Goal: Task Accomplishment & Management: Manage account settings

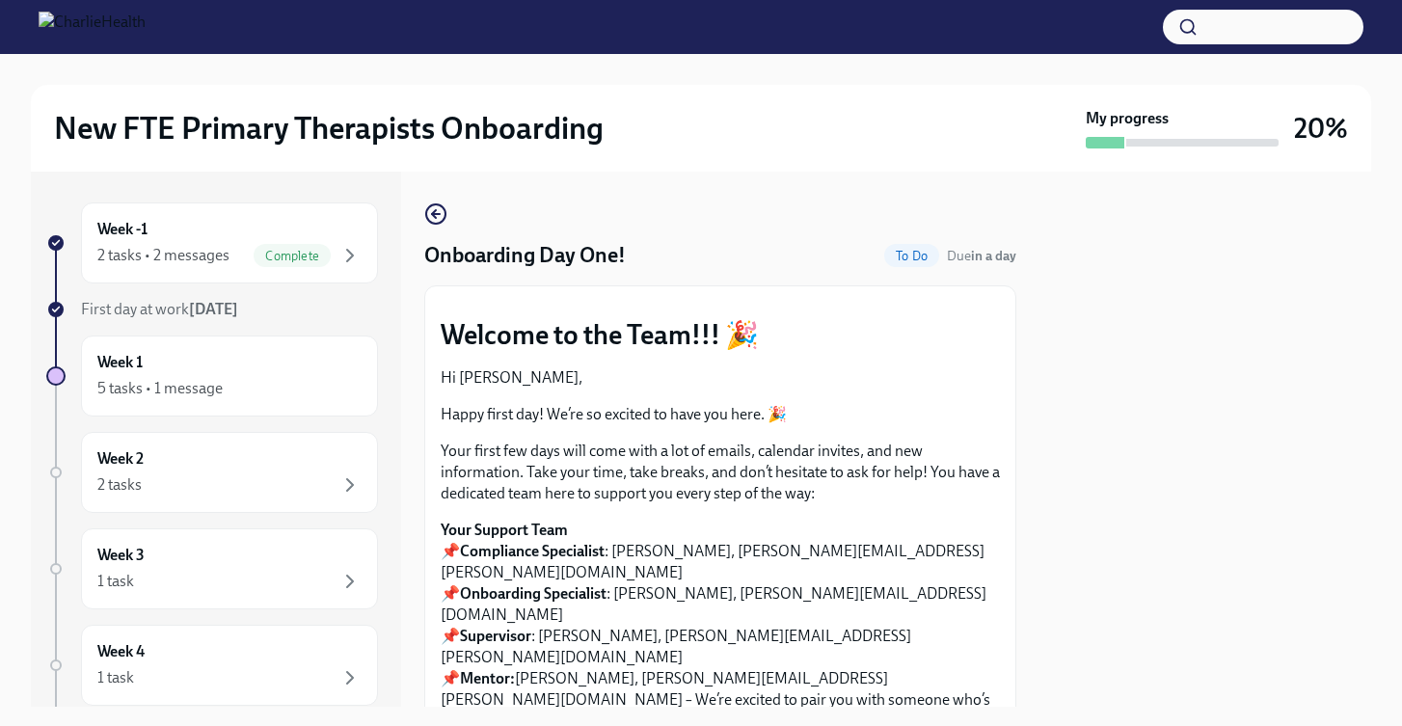
scroll to position [2269, 0]
click at [237, 368] on div "Week 1 5 tasks • 1 message" at bounding box center [229, 376] width 264 height 48
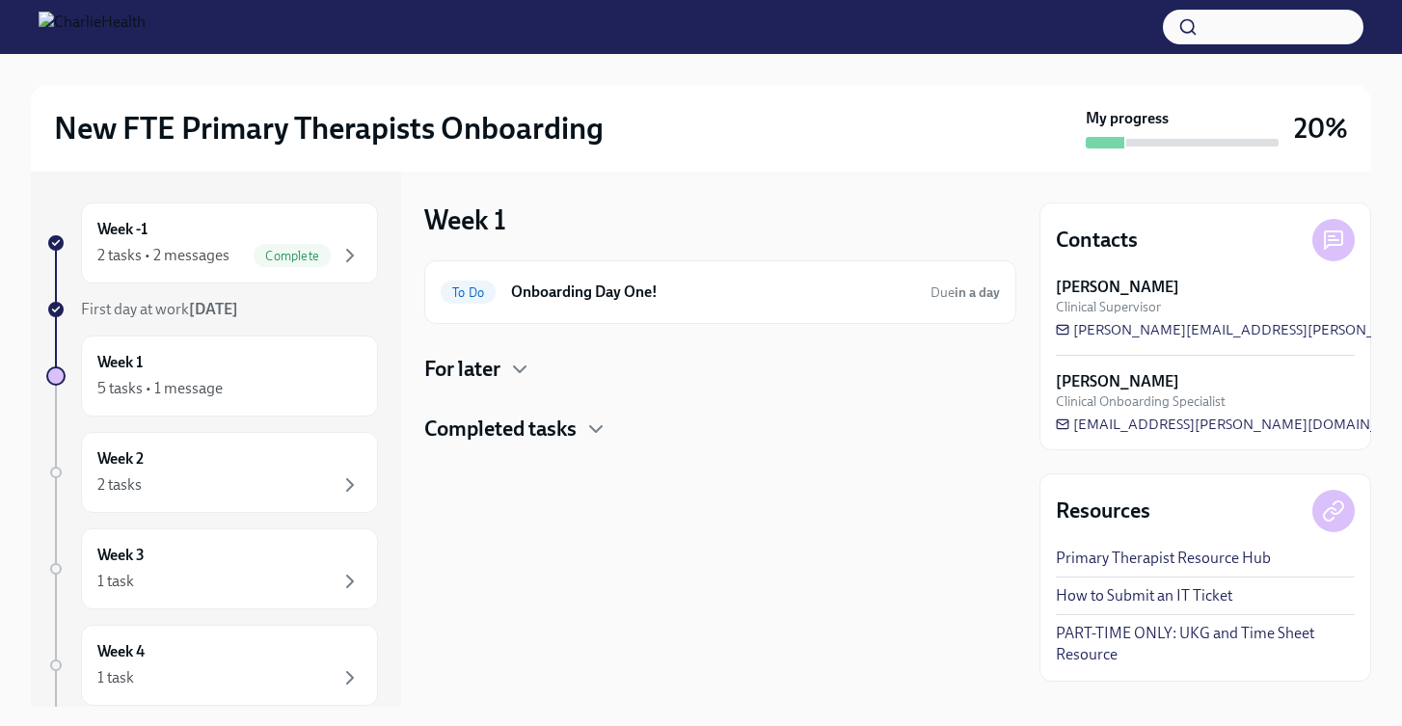
click at [469, 366] on h4 "For later" at bounding box center [462, 369] width 76 height 29
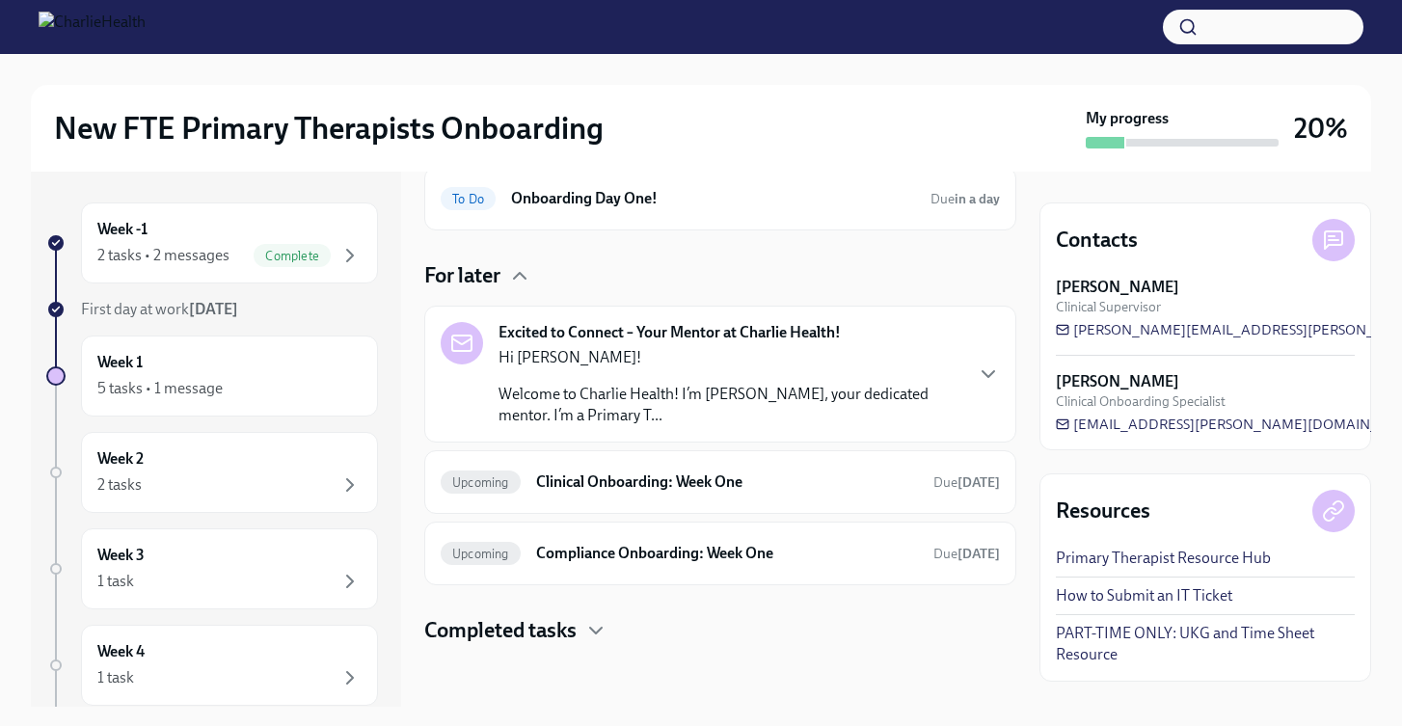
scroll to position [90, 0]
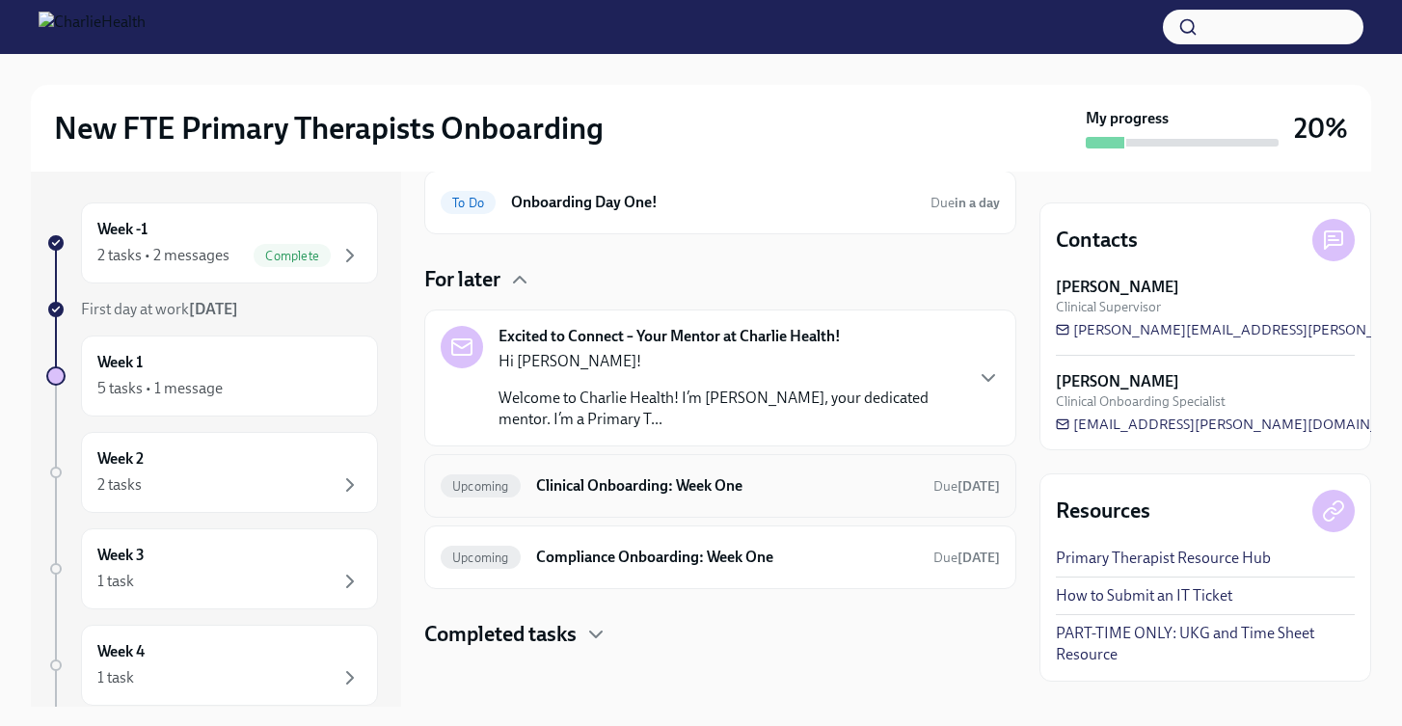
click at [528, 504] on div "Upcoming Clinical Onboarding: Week One Due in 5 days" at bounding box center [720, 486] width 592 height 64
click at [636, 544] on div "Upcoming Compliance Onboarding: Week One Due in 5 days" at bounding box center [720, 557] width 559 height 31
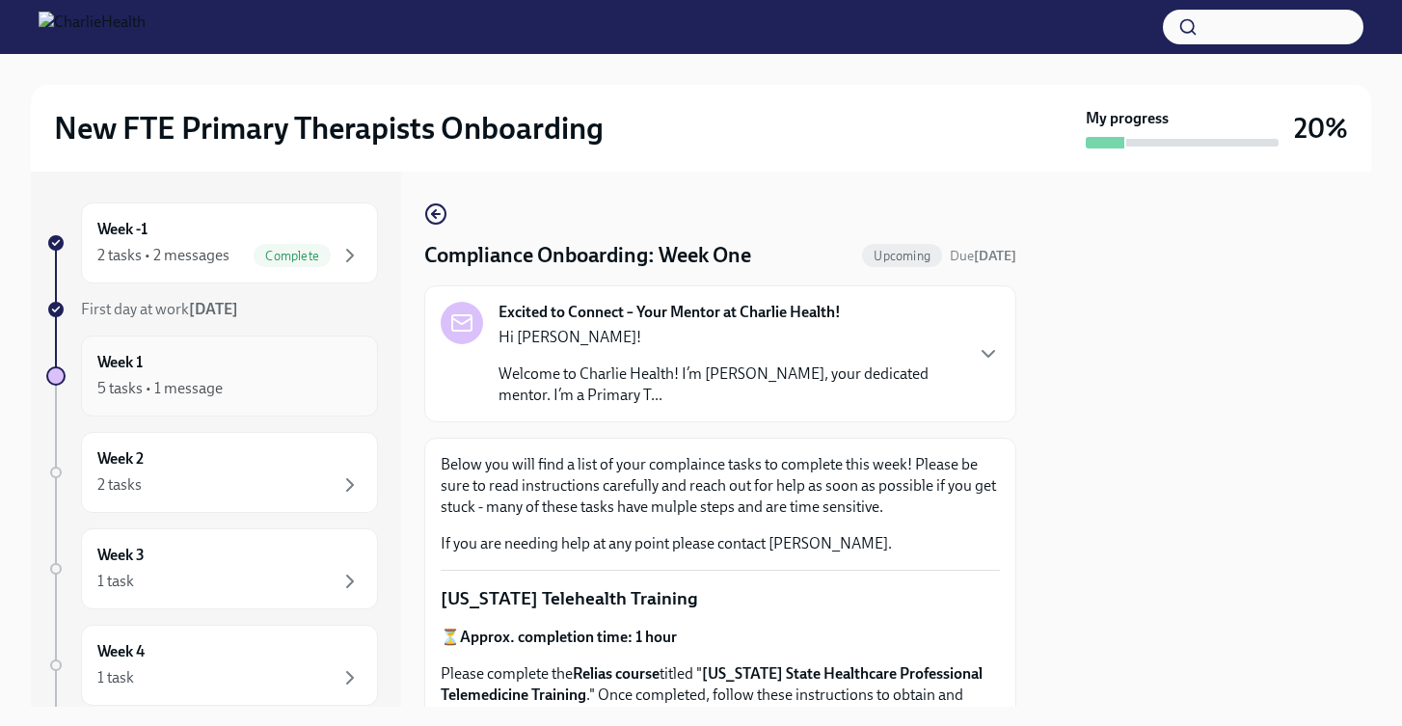
click at [244, 377] on div "5 tasks • 1 message" at bounding box center [229, 388] width 264 height 23
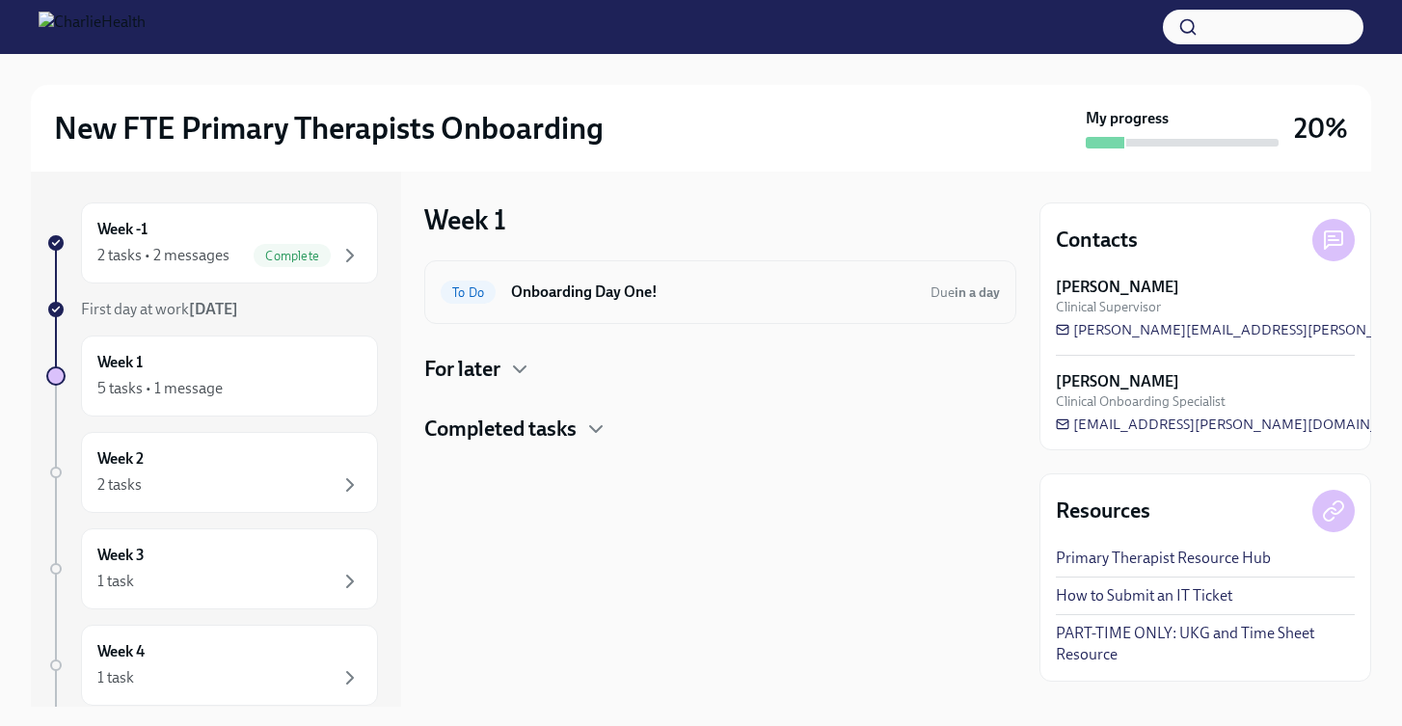
click at [462, 292] on span "To Do" at bounding box center [468, 292] width 55 height 14
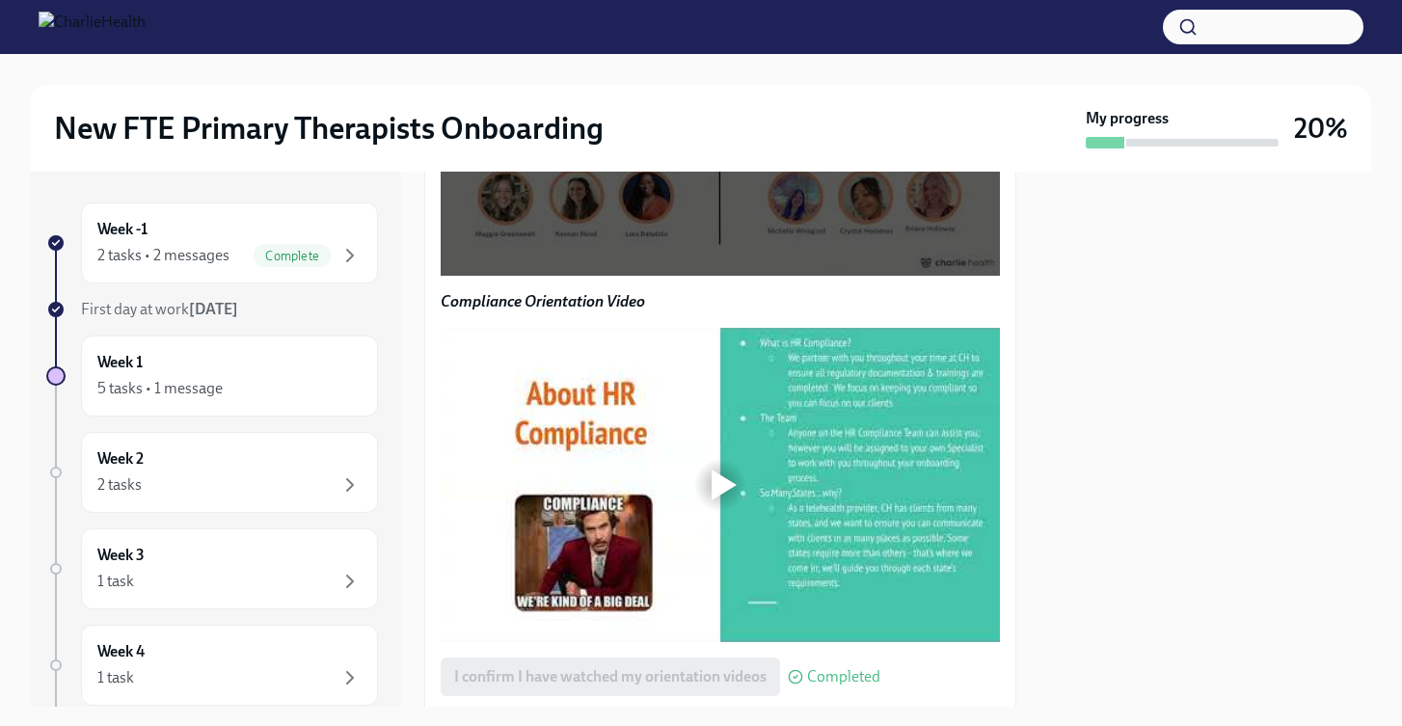
scroll to position [2328, 0]
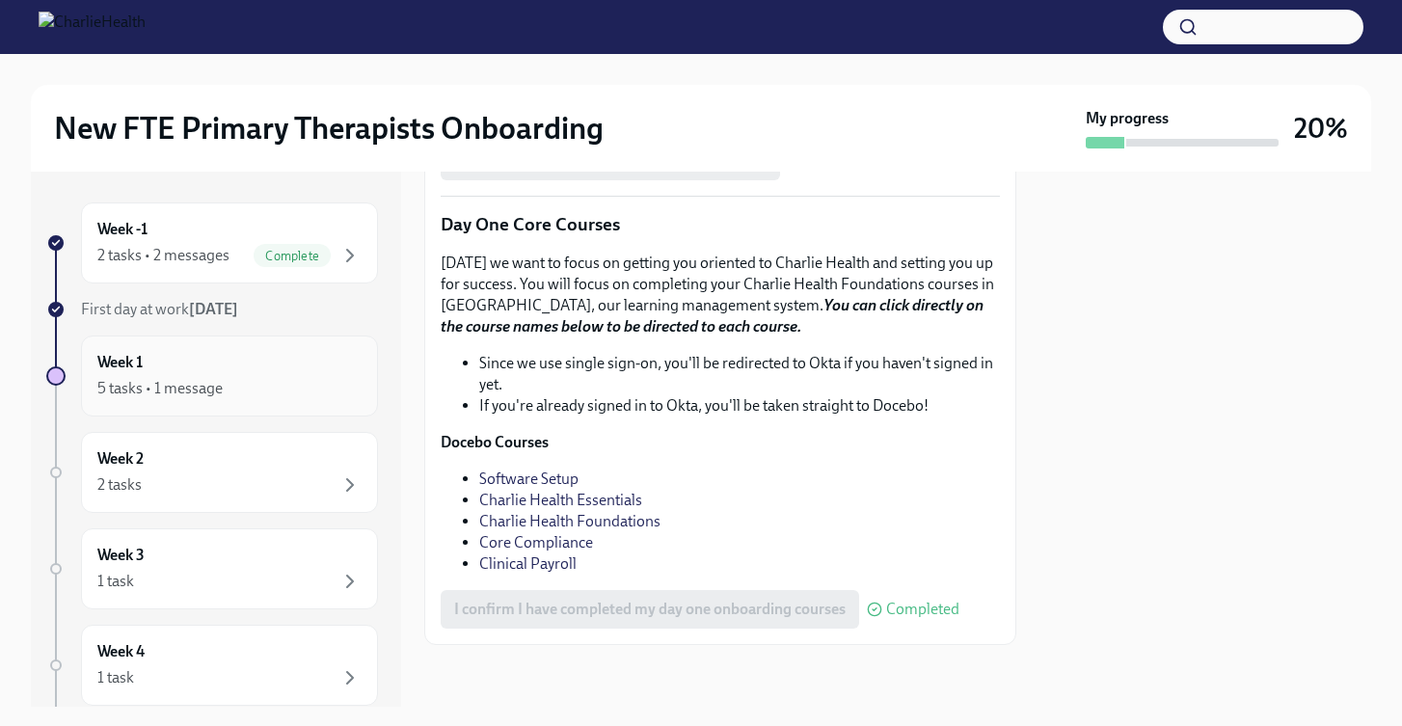
click at [278, 361] on div "Week 1 5 tasks • 1 message" at bounding box center [229, 376] width 264 height 48
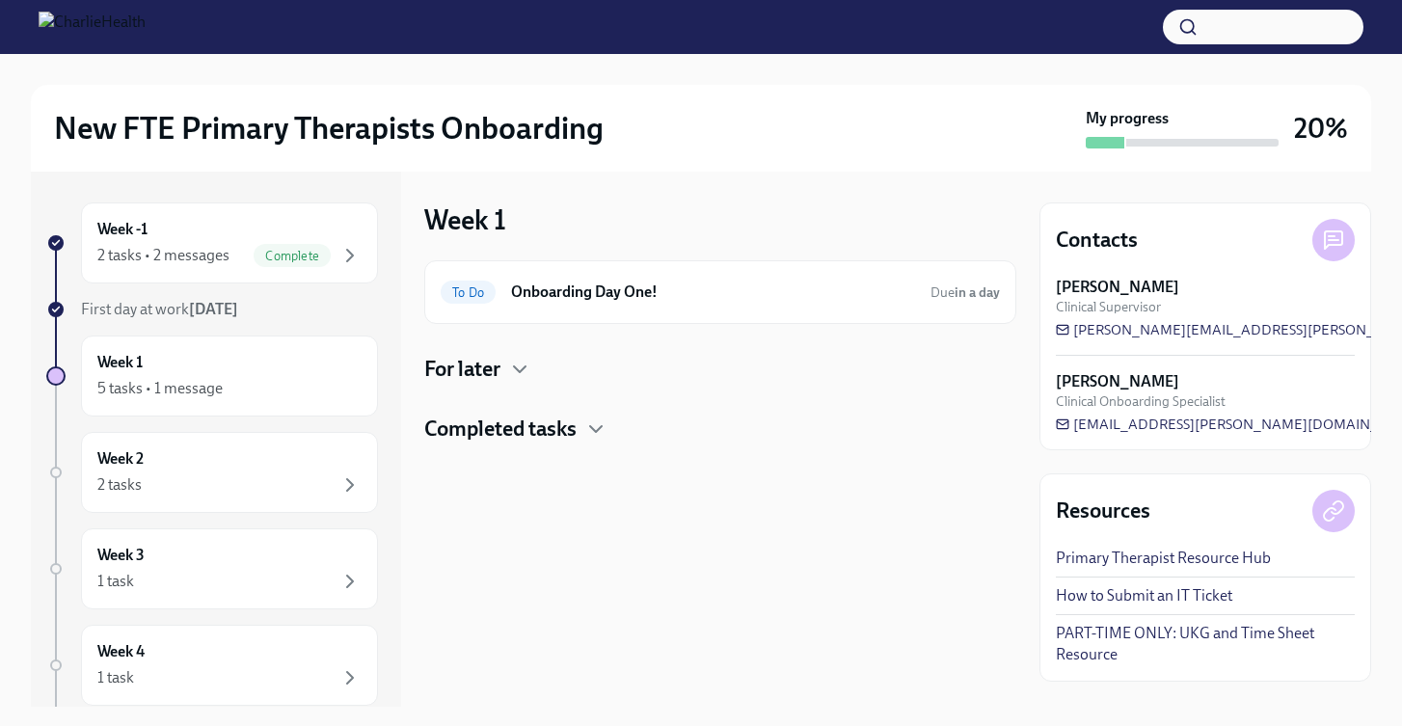
click at [497, 387] on div "To Do Onboarding Day One! Due in a day For later Completed tasks" at bounding box center [720, 351] width 592 height 183
click at [497, 376] on h4 "For later" at bounding box center [462, 369] width 76 height 29
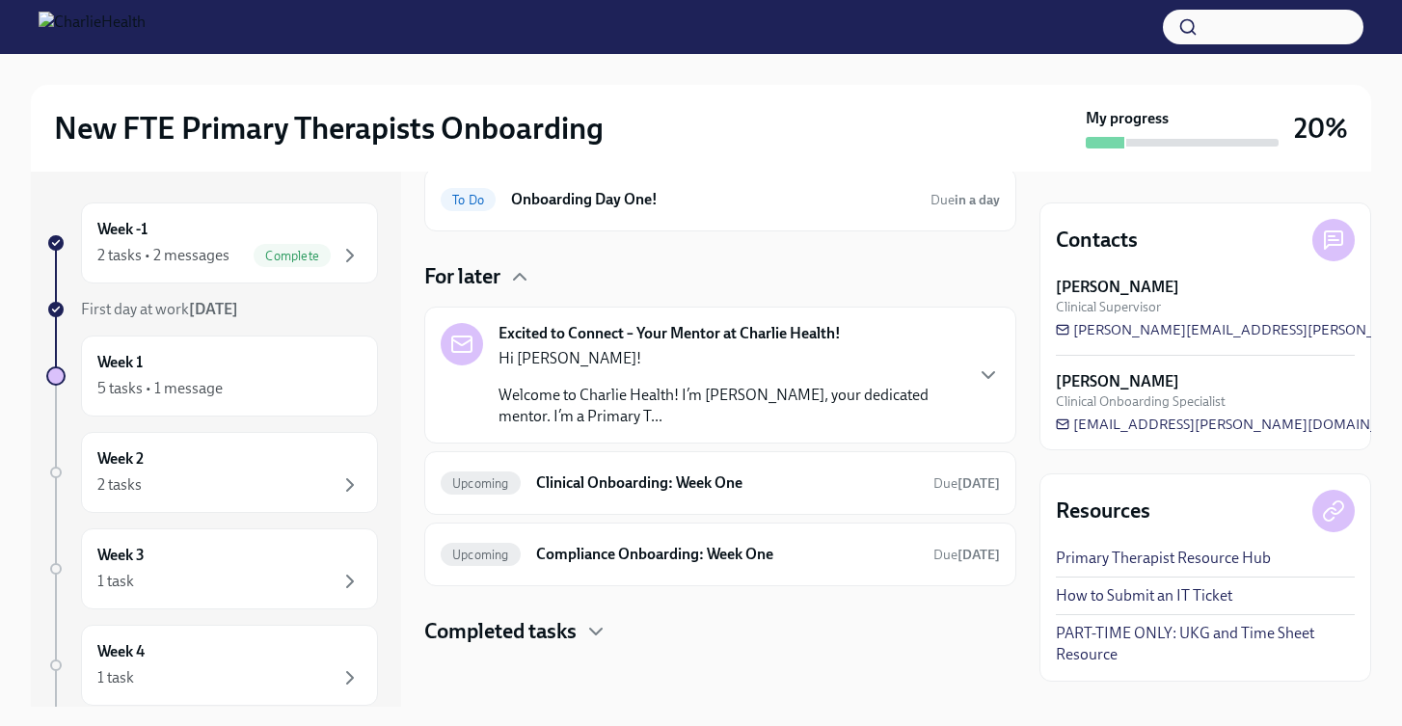
scroll to position [92, 0]
click at [494, 650] on div at bounding box center [720, 678] width 592 height 62
click at [490, 634] on h4 "Completed tasks" at bounding box center [500, 632] width 152 height 29
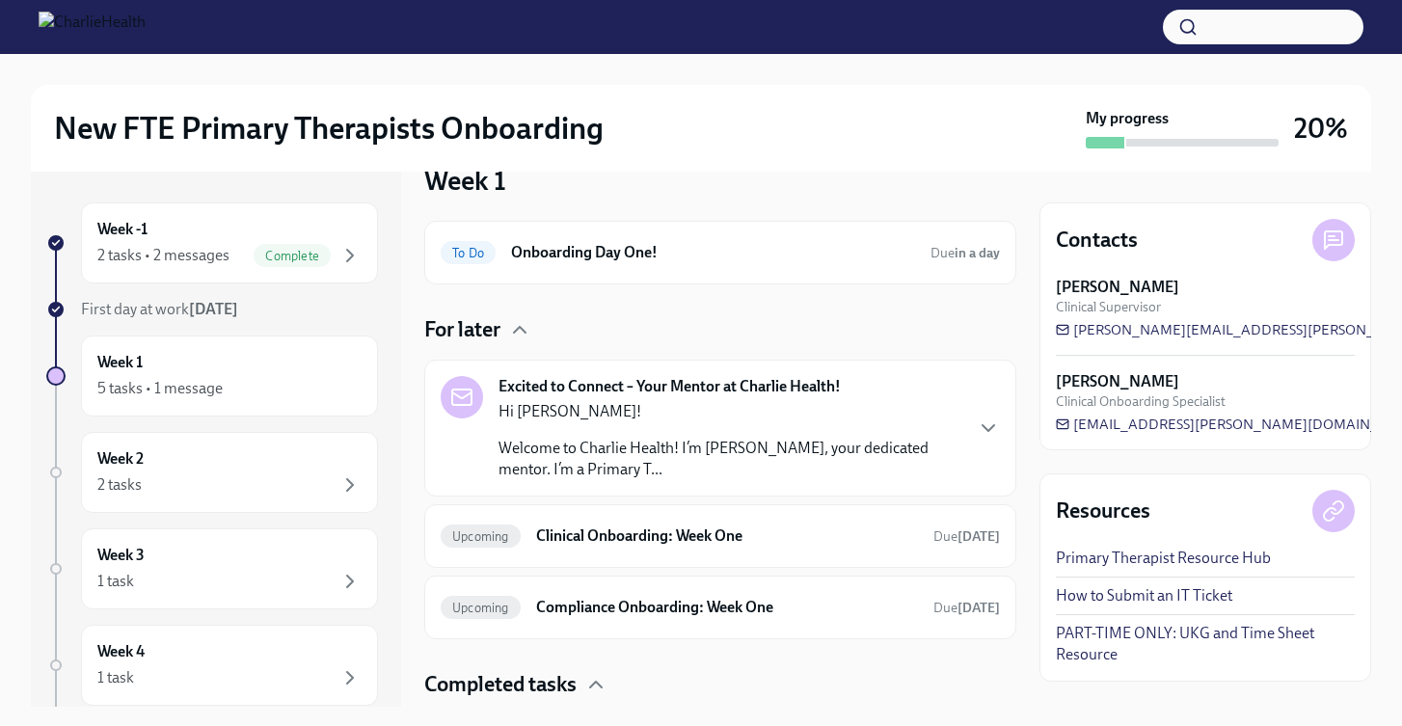
scroll to position [64, 0]
